Goal: Check status: Check status

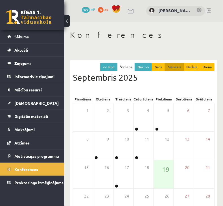
drag, startPoint x: 1, startPoint y: 62, endPoint x: -5, endPoint y: 62, distance: 5.4
click at [0, 62] on html "0 Dāvanas 122 mP 0 xp [PERSON_NAME] Sākums Aktuāli Kā mācīties eSKOLĀ Kontakti …" at bounding box center [111, 103] width 223 height 206
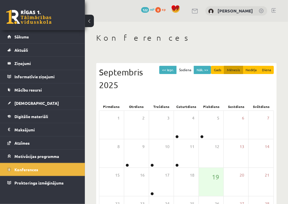
click at [172, 37] on h1 "Konferences" at bounding box center [186, 38] width 180 height 10
click at [25, 103] on span "[DEMOGRAPHIC_DATA]" at bounding box center [36, 103] width 44 height 5
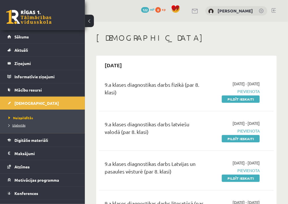
click at [18, 116] on link "Izlabotās" at bounding box center [43, 125] width 71 height 5
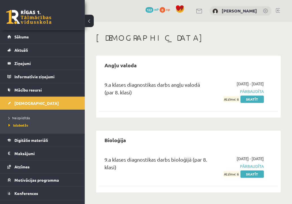
click at [223, 116] on span "Pārbaudīta" at bounding box center [240, 166] width 47 height 6
drag, startPoint x: 246, startPoint y: 176, endPoint x: 256, endPoint y: 174, distance: 9.8
click at [223, 116] on link "Skatīt" at bounding box center [252, 173] width 23 height 7
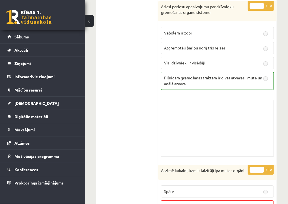
scroll to position [601, 0]
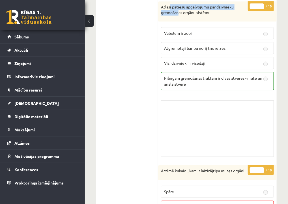
drag, startPoint x: 170, startPoint y: 7, endPoint x: 180, endPoint y: 8, distance: 10.3
click at [180, 8] on p "Atlasi patiesu apgalvojumu par dzīvnieku gremošanas orgānu sistēmu" at bounding box center [203, 9] width 85 height 11
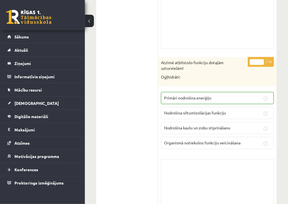
scroll to position [1014, 0]
